Goal: Find specific page/section: Find specific page/section

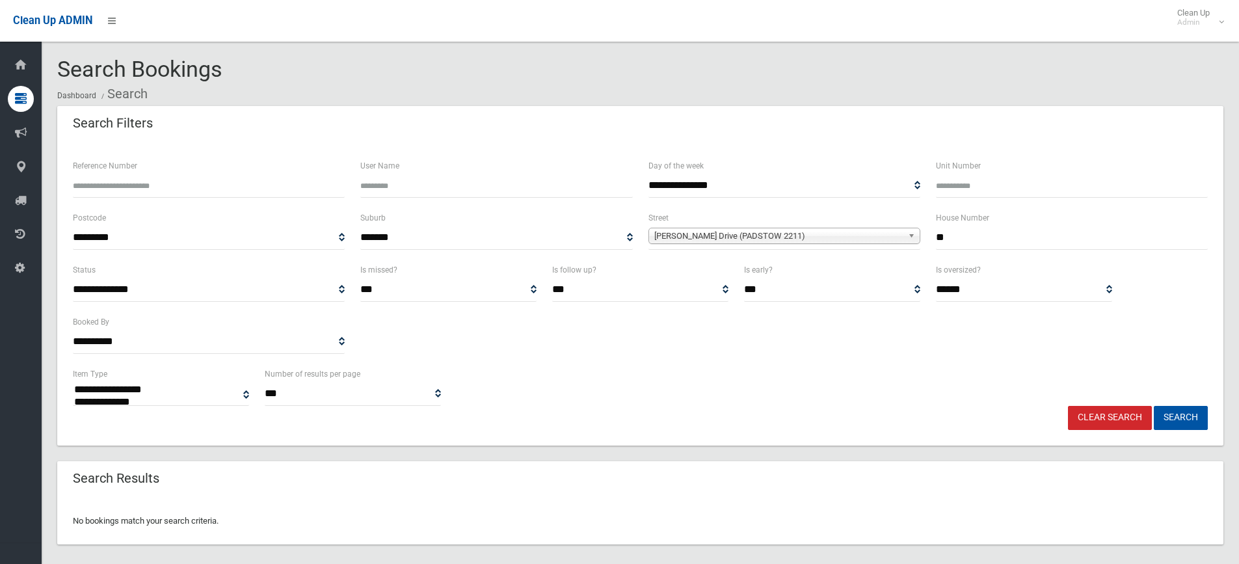
select select
click at [979, 236] on input "**" at bounding box center [1072, 238] width 272 height 24
type input "*"
type input "**"
click at [777, 238] on span "Henry Lawson Drive (PADSTOW 2211)" at bounding box center [779, 236] width 249 height 16
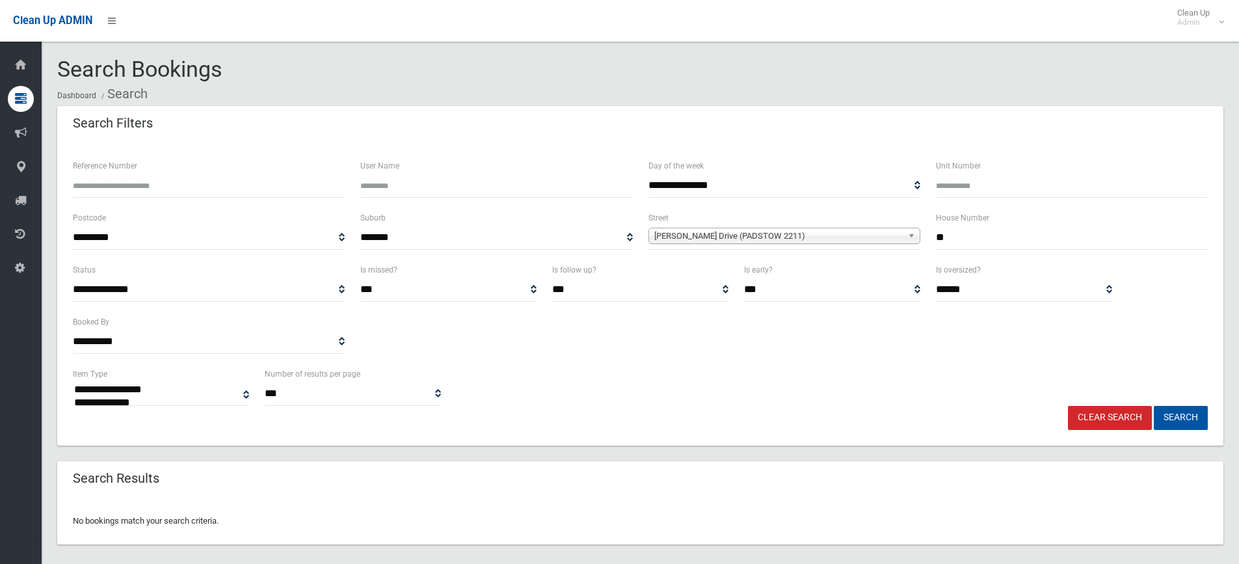
scroll to position [15248, 0]
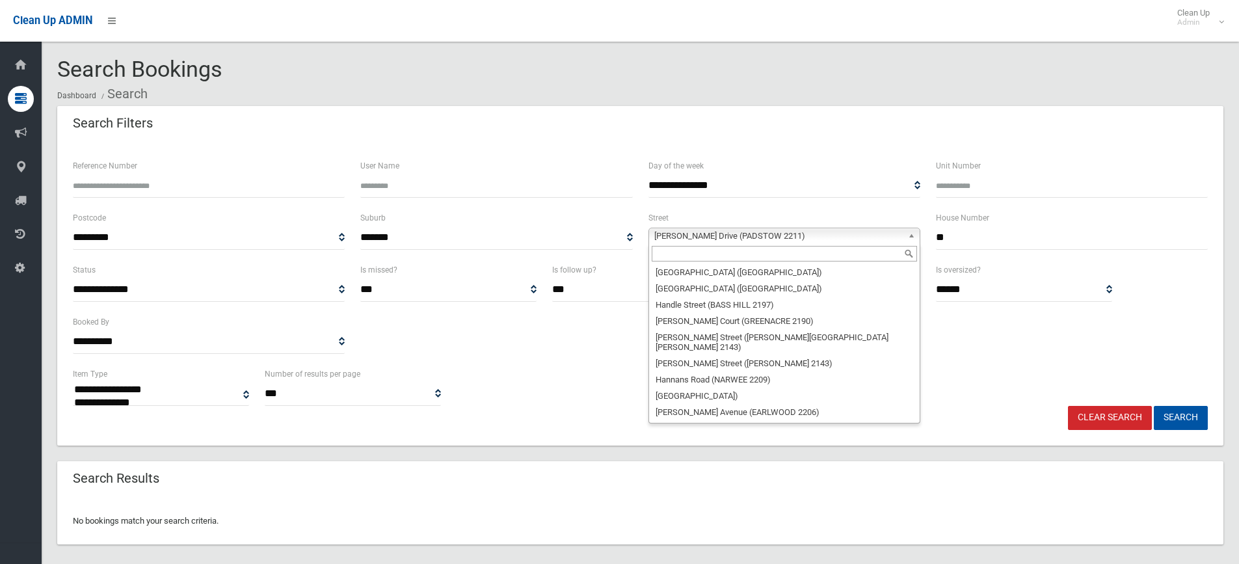
click at [712, 252] on input "text" at bounding box center [784, 254] width 265 height 16
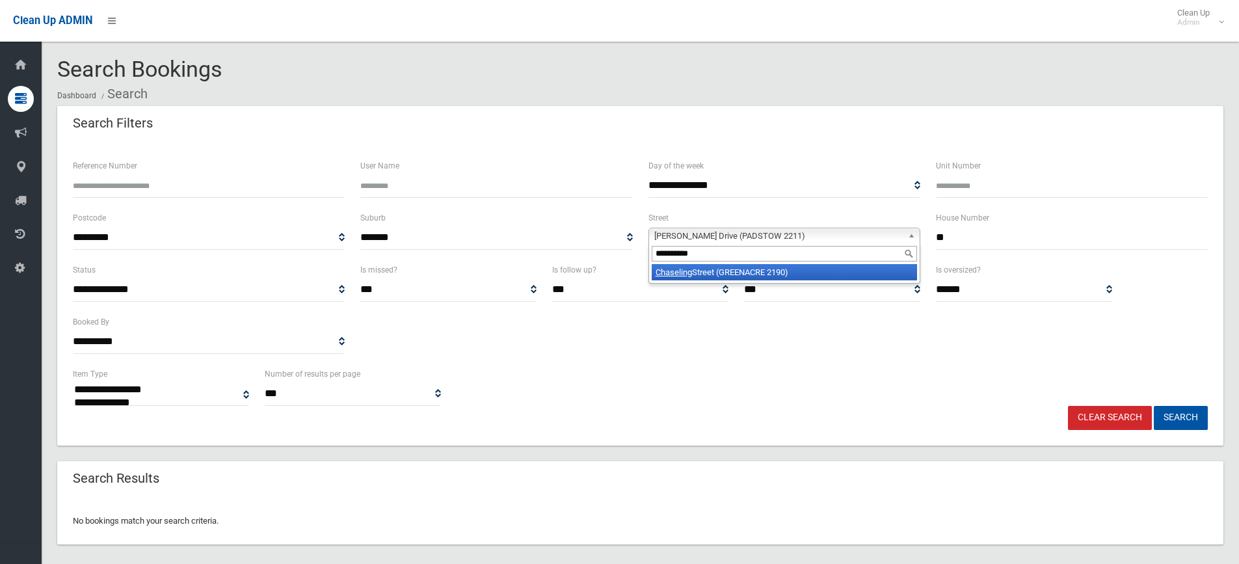
type input "*********"
click at [724, 267] on li "Chaseling Street (GREENACRE 2190)" at bounding box center [784, 272] width 265 height 16
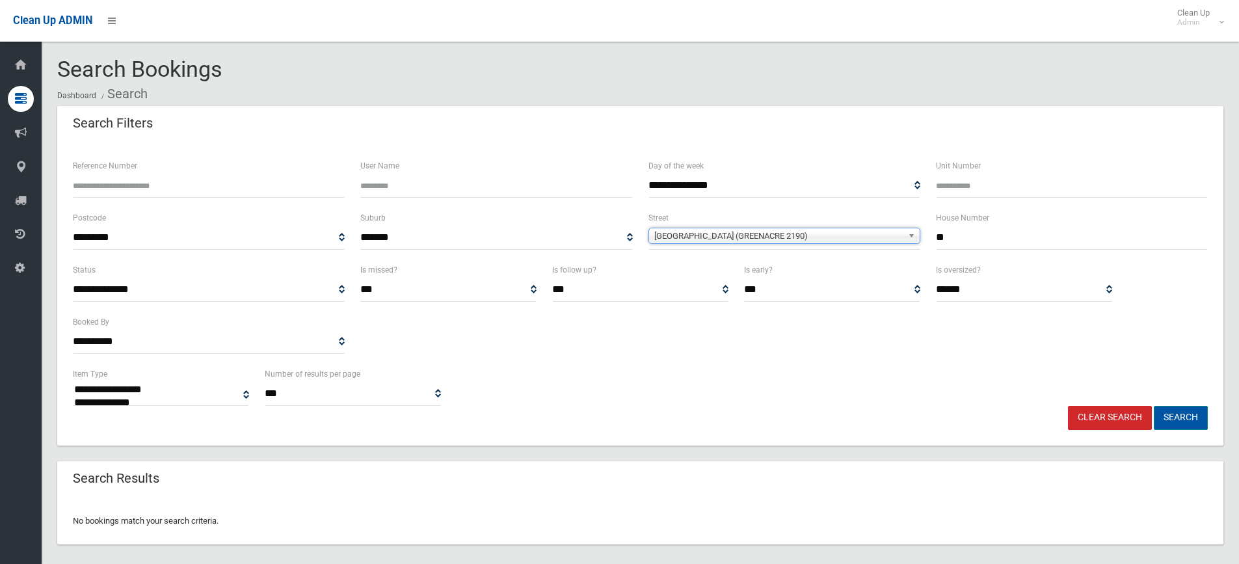
click at [1156, 414] on button "Search" at bounding box center [1181, 418] width 54 height 24
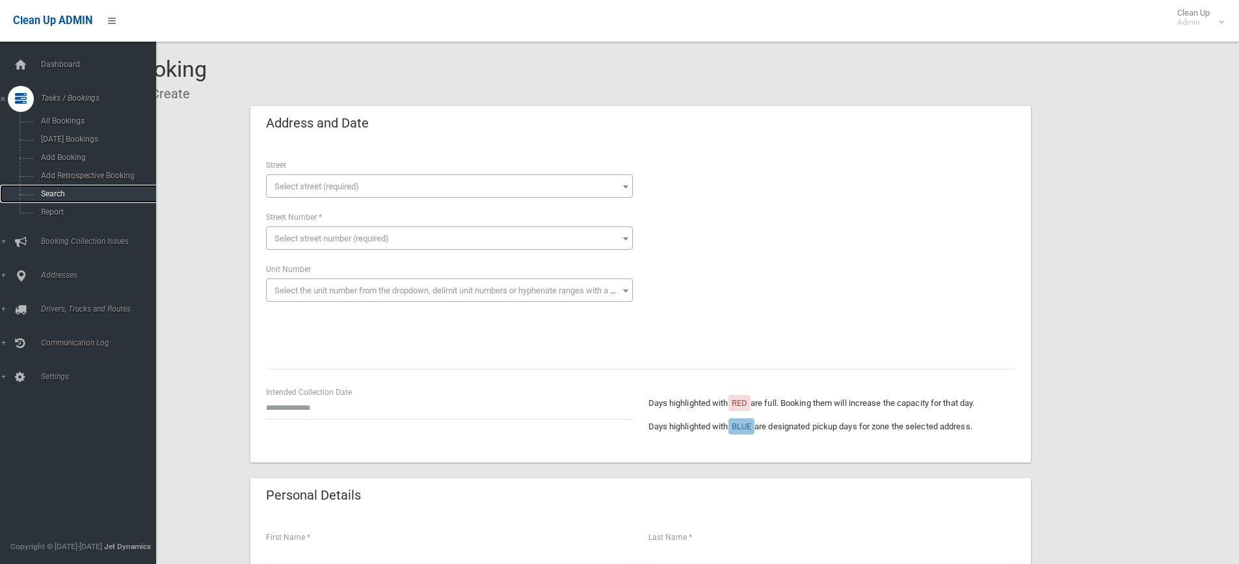
click at [64, 191] on span "Search" at bounding box center [96, 193] width 118 height 9
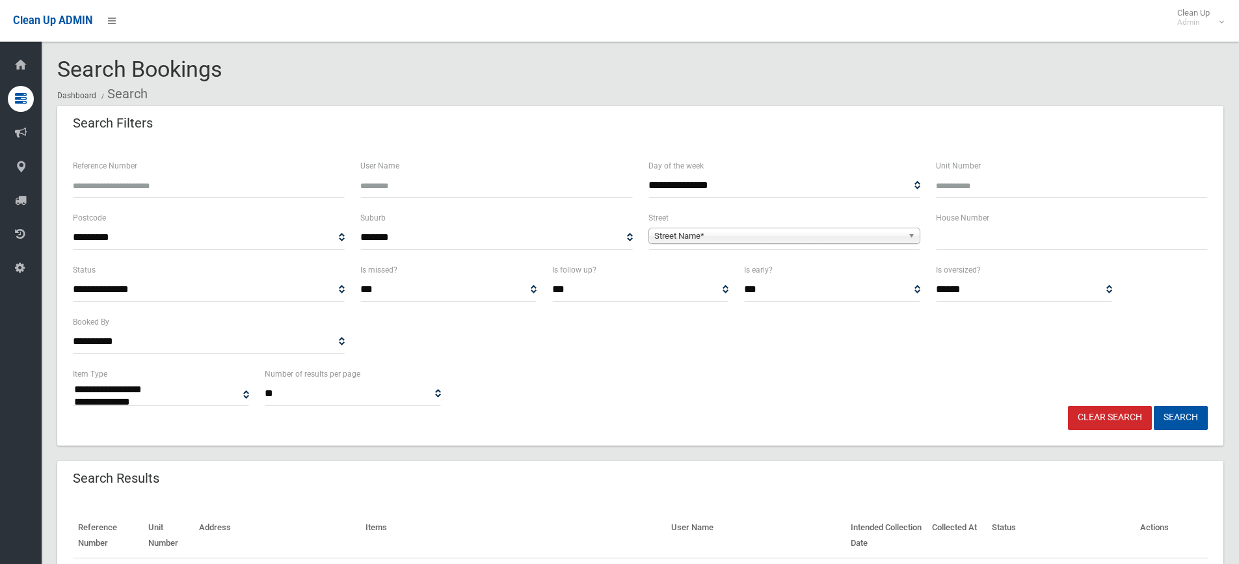
select select
click at [979, 242] on input "text" at bounding box center [1072, 238] width 272 height 24
type input "**"
click at [686, 237] on span "Street Name*" at bounding box center [779, 236] width 249 height 16
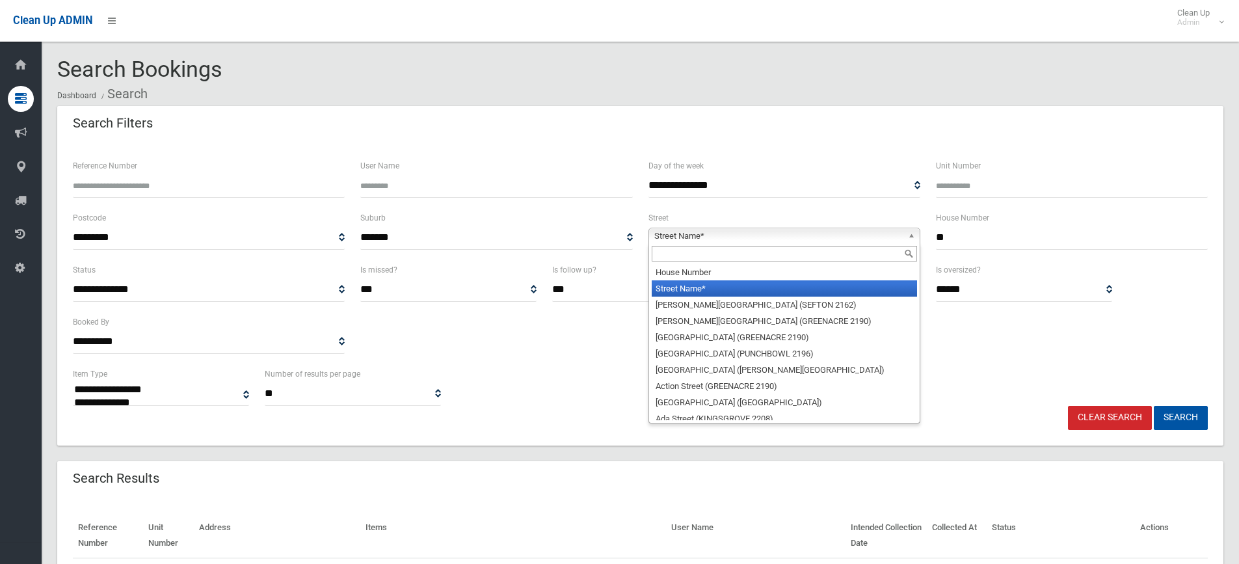
click at [677, 259] on input "text" at bounding box center [784, 254] width 265 height 16
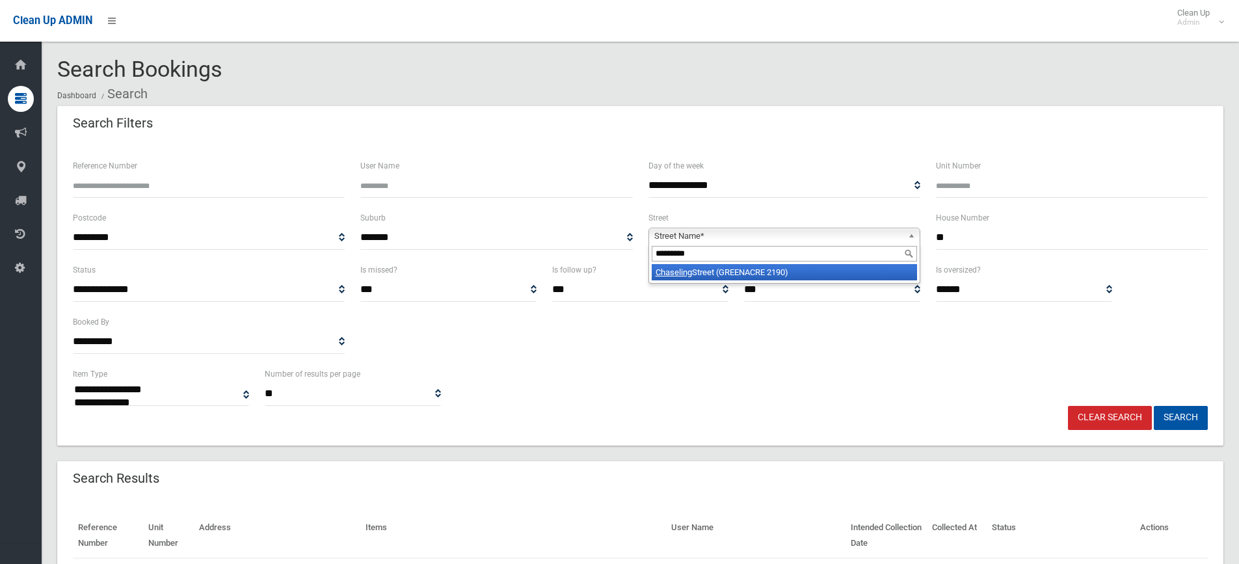
type input "*********"
click at [709, 274] on li "Chaseling Street (GREENACRE 2190)" at bounding box center [784, 272] width 265 height 16
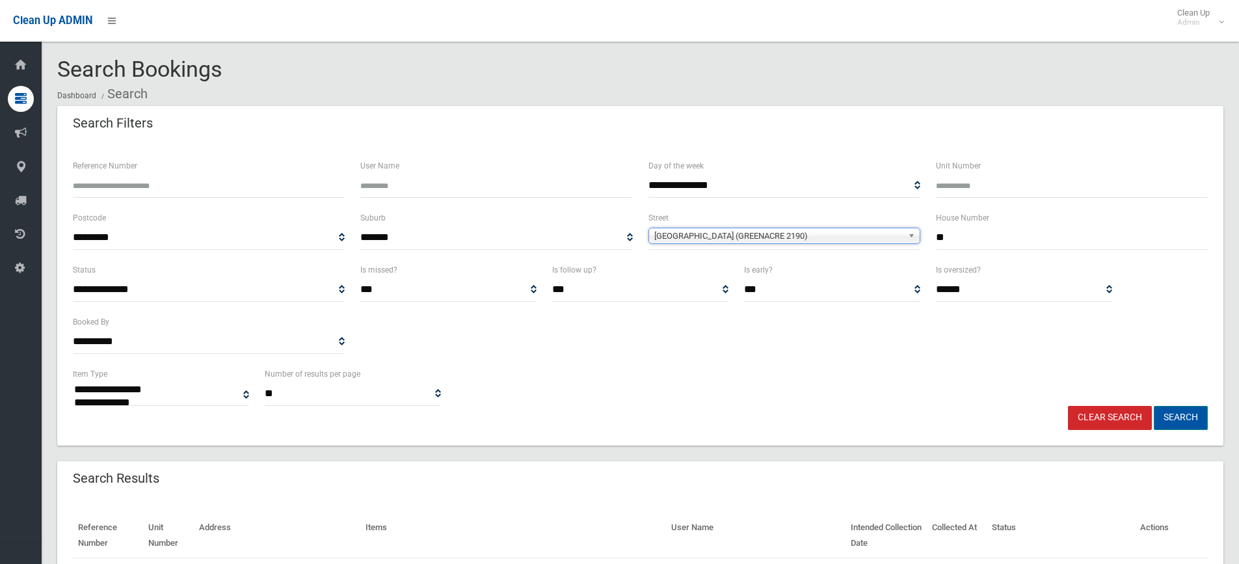
click at [1195, 414] on button "Search" at bounding box center [1181, 418] width 54 height 24
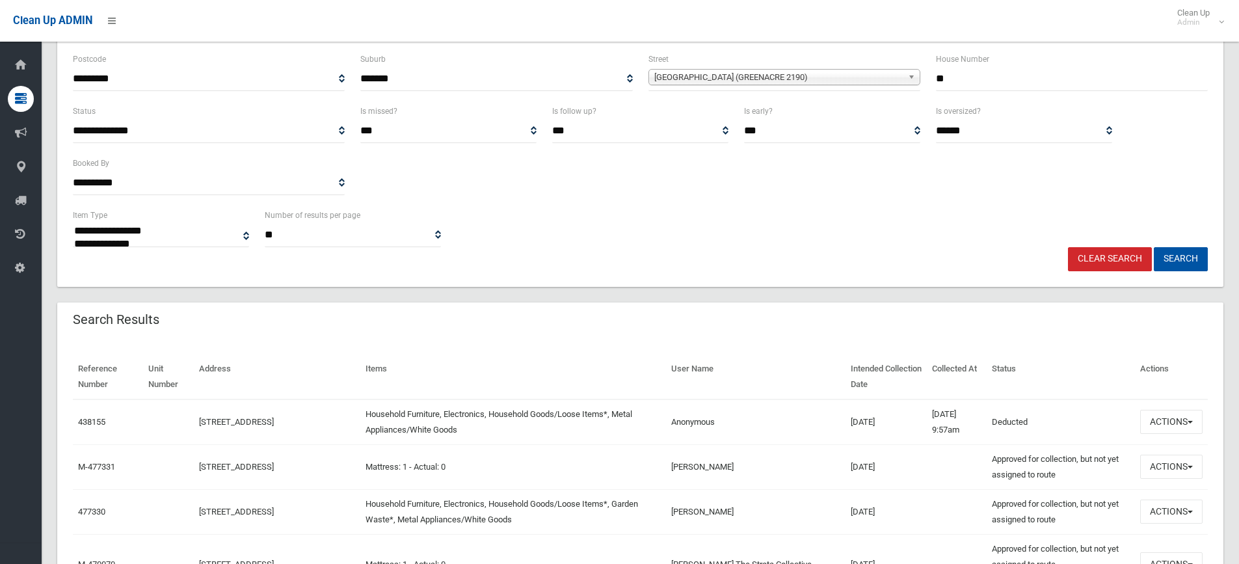
scroll to position [260, 0]
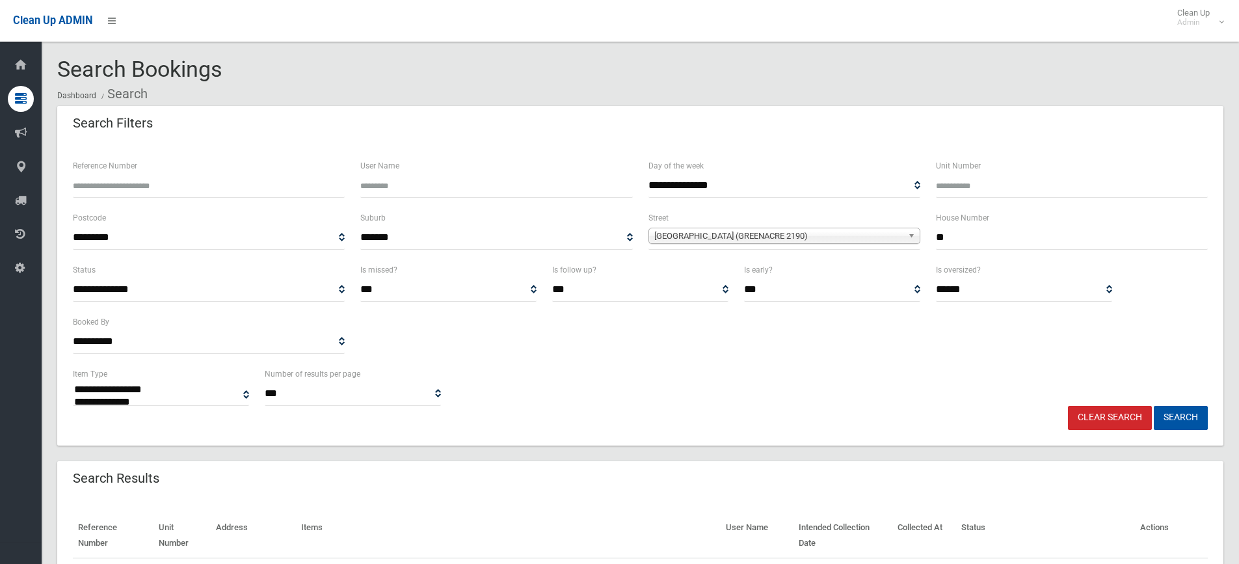
select select
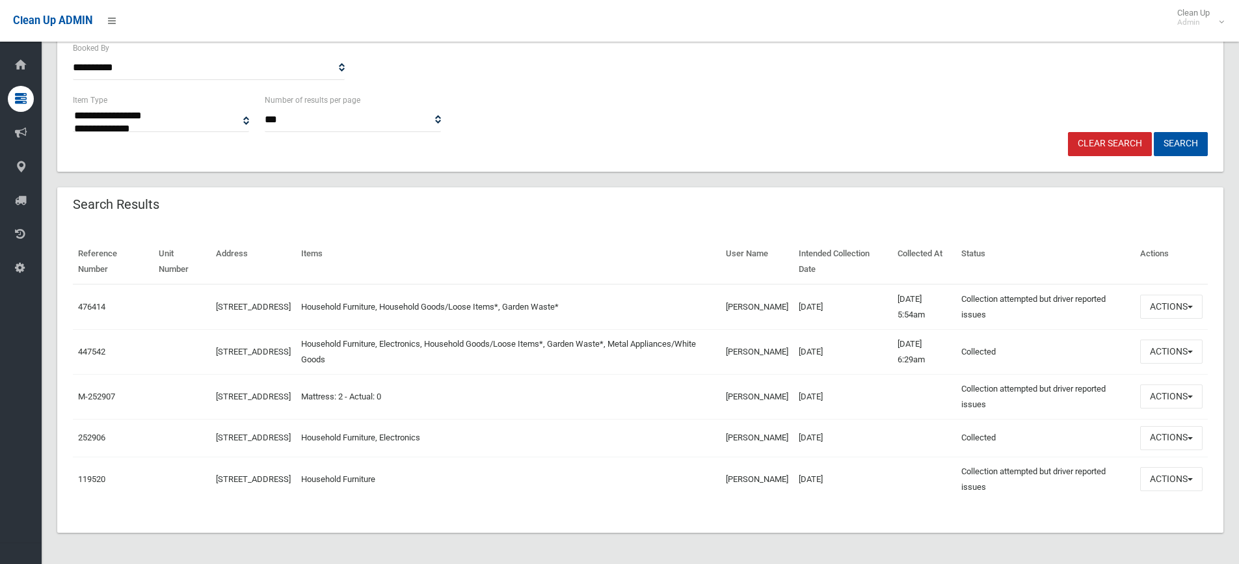
scroll to position [281, 0]
click at [1174, 301] on button "Actions" at bounding box center [1172, 307] width 62 height 24
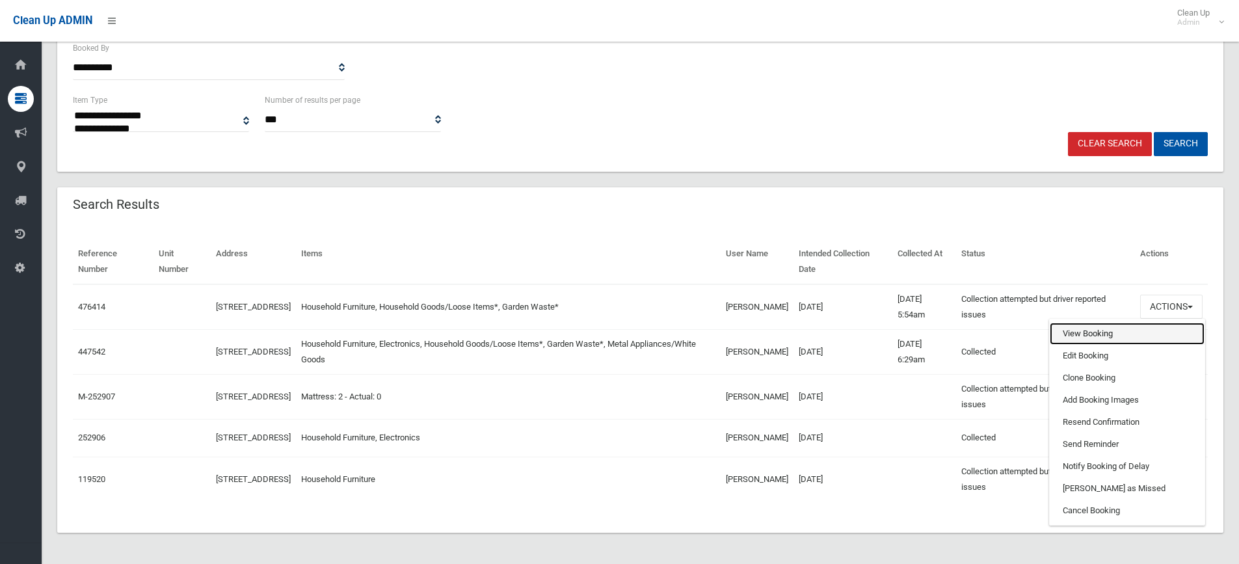
click at [1100, 331] on link "View Booking" at bounding box center [1127, 334] width 155 height 22
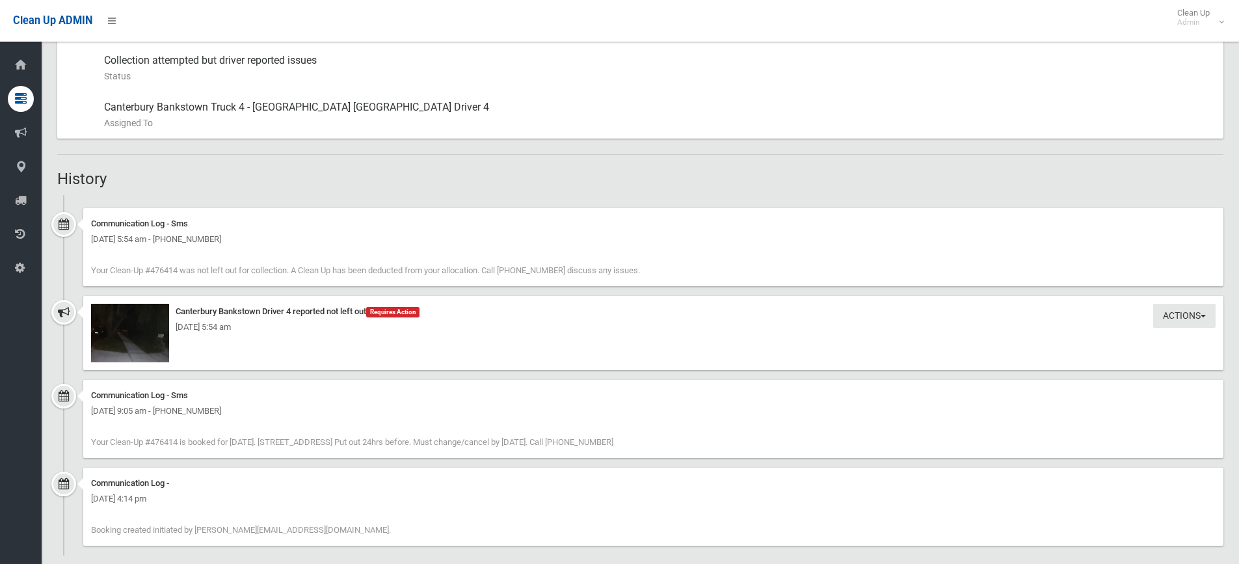
scroll to position [731, 0]
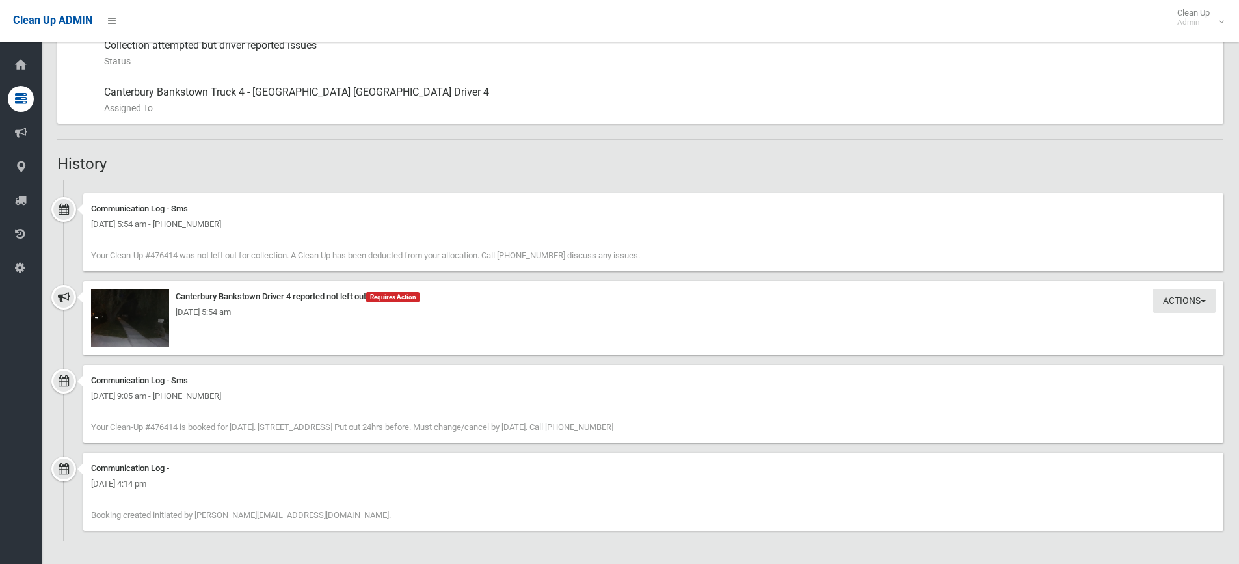
click at [133, 313] on div "[DATE] 5:54 am" at bounding box center [653, 313] width 1125 height 16
click at [1191, 298] on button "Actions" at bounding box center [1185, 301] width 62 height 24
click at [848, 322] on div "Actions Take Action Canterbury Bankstown Driver 4 reported not left out Require…" at bounding box center [653, 318] width 1141 height 74
click at [129, 318] on div "[DATE] 5:54 am" at bounding box center [653, 313] width 1125 height 16
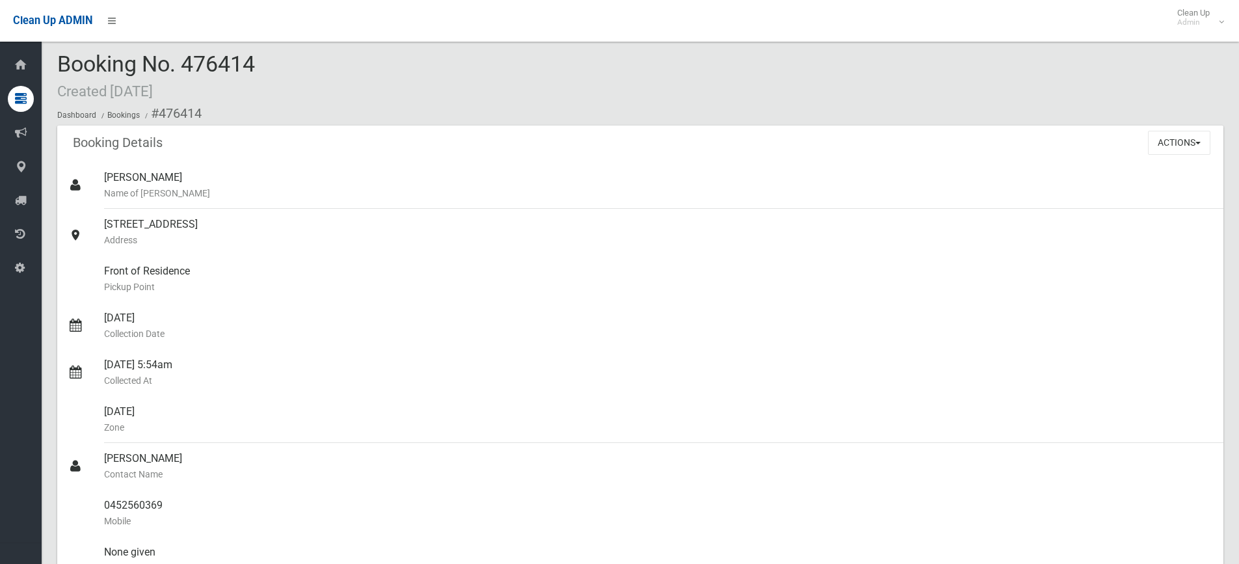
scroll to position [0, 0]
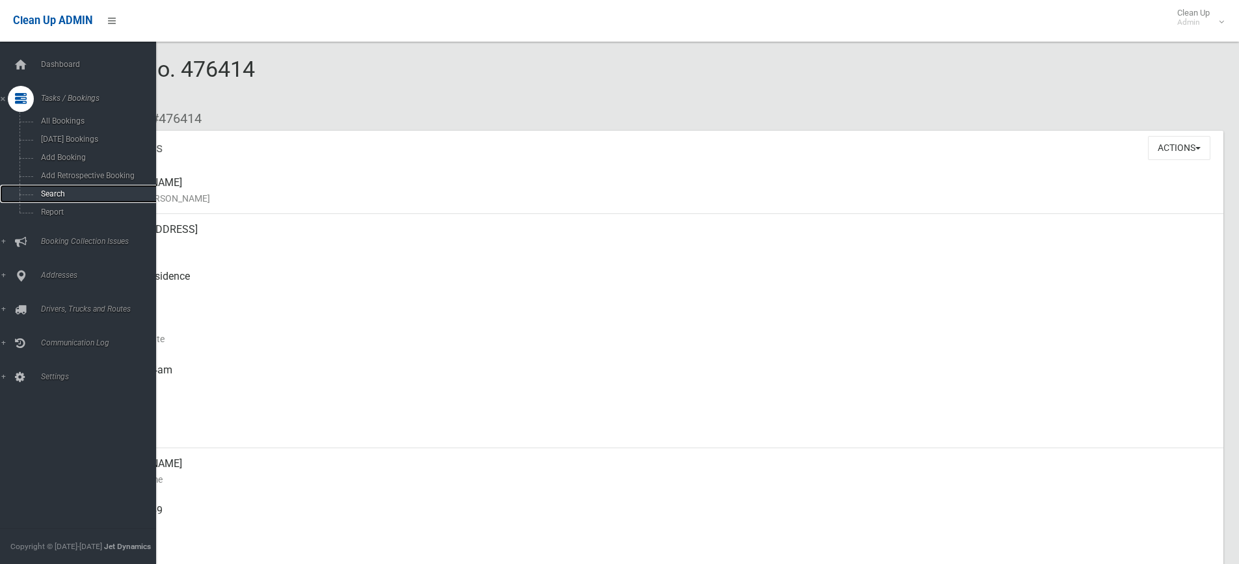
click at [61, 196] on span "Search" at bounding box center [96, 193] width 118 height 9
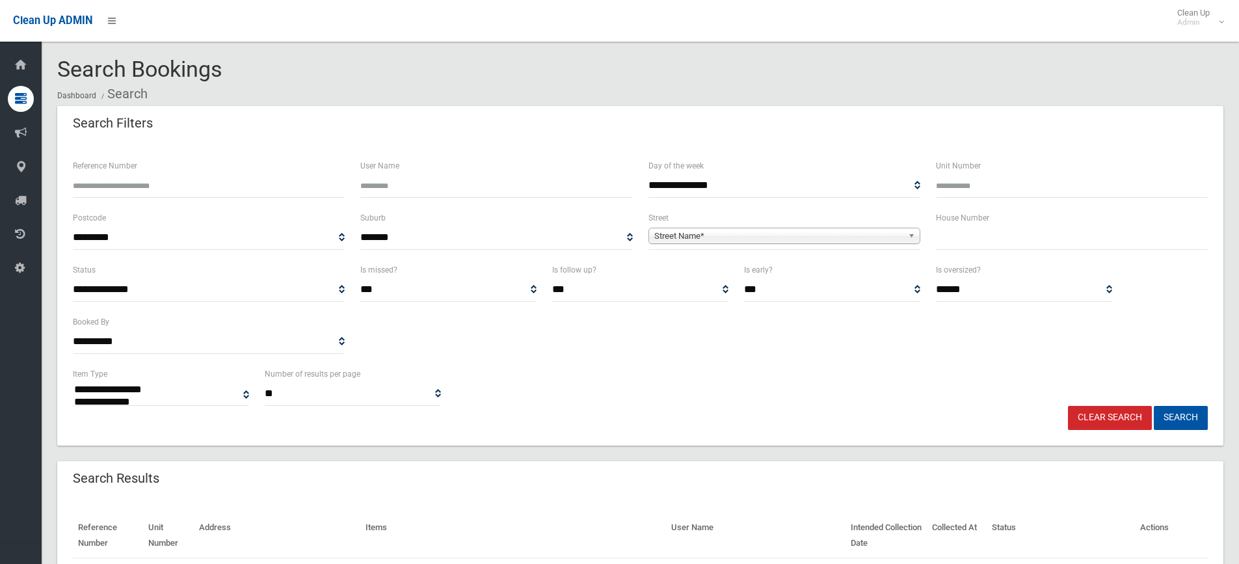
select select
